Goal: Task Accomplishment & Management: Manage account settings

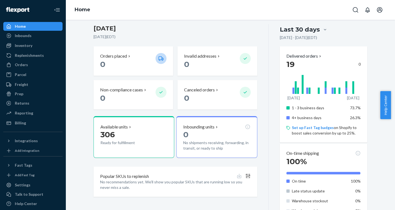
scroll to position [110, 0]
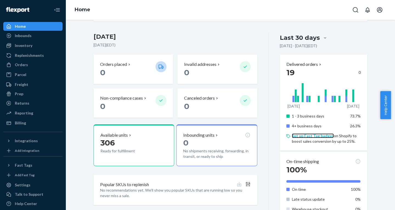
click at [317, 134] on link "Set up Fast Tag badges" at bounding box center [313, 135] width 42 height 5
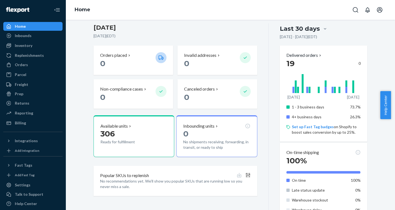
scroll to position [110, 0]
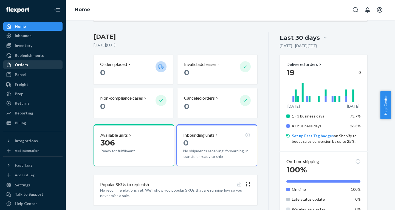
click at [27, 61] on div "Orders" at bounding box center [33, 65] width 58 height 8
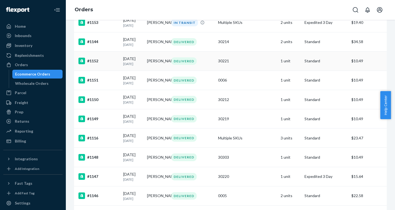
scroll to position [110, 0]
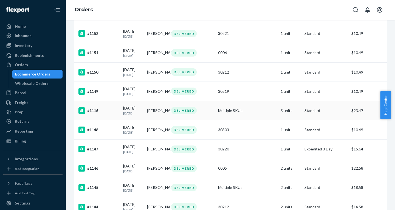
click at [164, 116] on td "[PERSON_NAME]" at bounding box center [157, 110] width 24 height 19
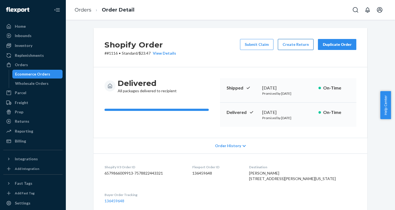
click at [288, 44] on button "Create Return" at bounding box center [296, 44] width 36 height 11
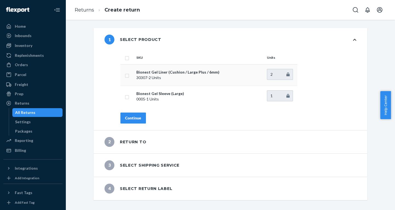
click at [125, 75] on input "checkbox" at bounding box center [127, 75] width 4 height 6
checkbox input "true"
click at [130, 114] on button "Continue" at bounding box center [132, 117] width 25 height 11
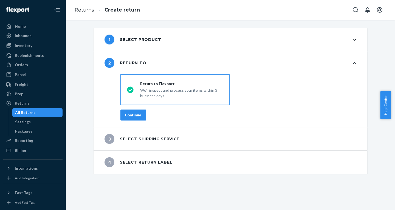
click at [130, 114] on div "Continue" at bounding box center [133, 114] width 16 height 5
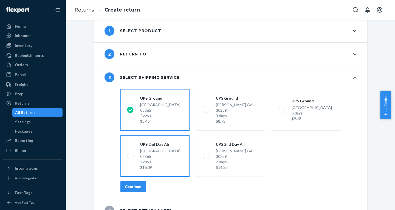
scroll to position [10, 0]
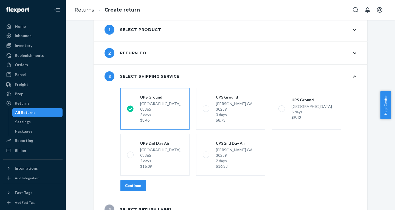
click at [132, 183] on div "Continue" at bounding box center [133, 185] width 16 height 5
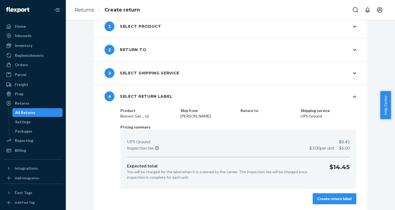
scroll to position [14, 0]
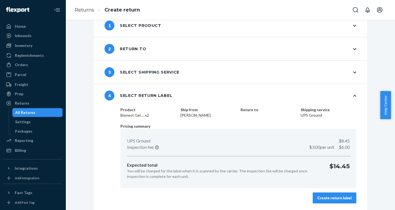
click at [326, 198] on div "Create return label" at bounding box center [334, 197] width 34 height 5
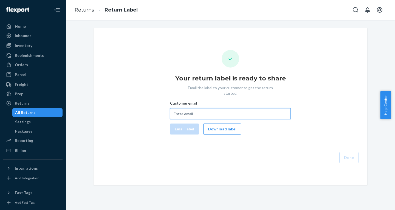
click at [186, 111] on input "Customer email" at bounding box center [230, 113] width 121 height 11
click at [218, 124] on button "Download label" at bounding box center [222, 128] width 38 height 11
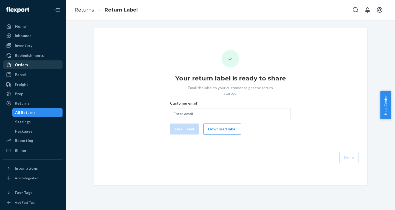
click at [21, 64] on div "Orders" at bounding box center [21, 64] width 13 height 5
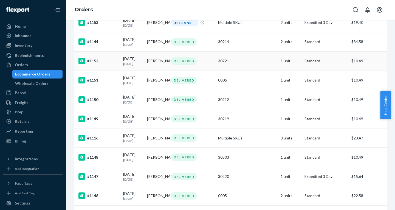
scroll to position [110, 0]
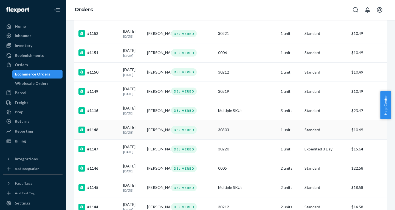
click at [160, 139] on td "[PERSON_NAME]" at bounding box center [157, 129] width 24 height 19
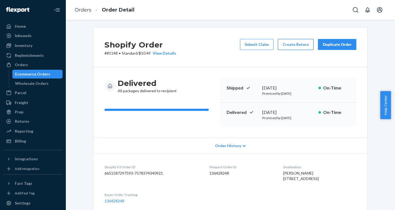
click at [287, 44] on button "Create Return" at bounding box center [296, 44] width 36 height 11
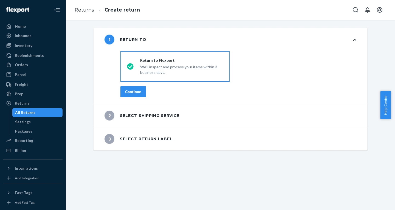
click at [140, 58] on div "Return to Flexport" at bounding box center [181, 60] width 83 height 5
click at [130, 65] on input "Return to Flexport We'll inspect and process your items within 3 business days." at bounding box center [129, 67] width 4 height 4
click at [134, 93] on div "Continue" at bounding box center [133, 91] width 16 height 5
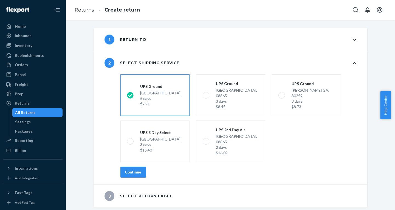
click at [134, 169] on div "Continue" at bounding box center [133, 171] width 16 height 5
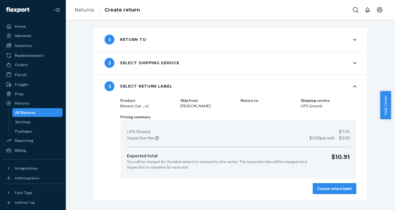
click at [324, 187] on div "Create return label" at bounding box center [334, 188] width 34 height 5
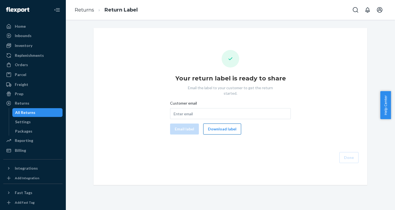
click at [216, 123] on button "Download label" at bounding box center [222, 128] width 38 height 11
